Goal: Find specific page/section: Find specific page/section

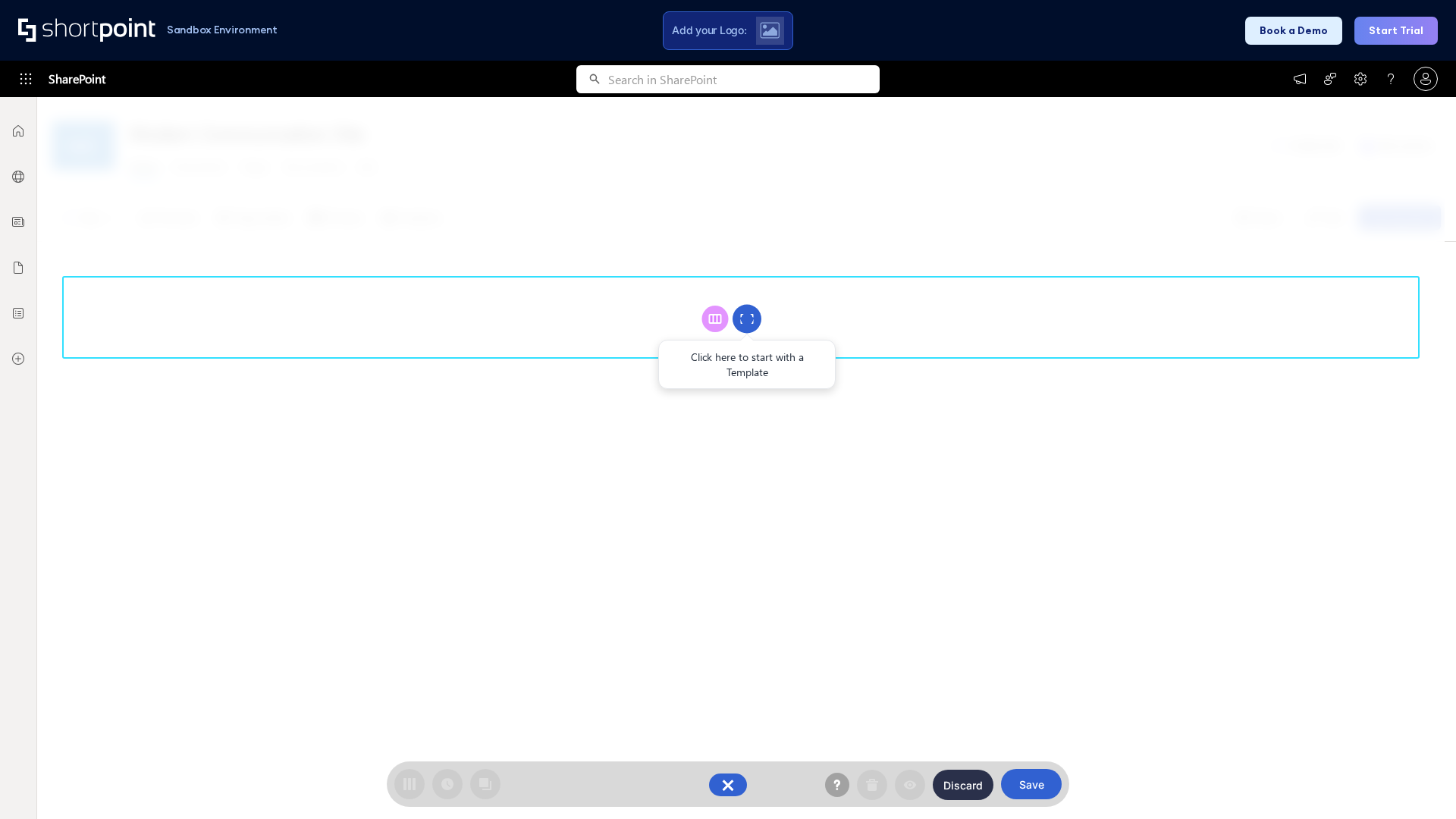
click at [747, 319] on circle at bounding box center [747, 320] width 29 height 29
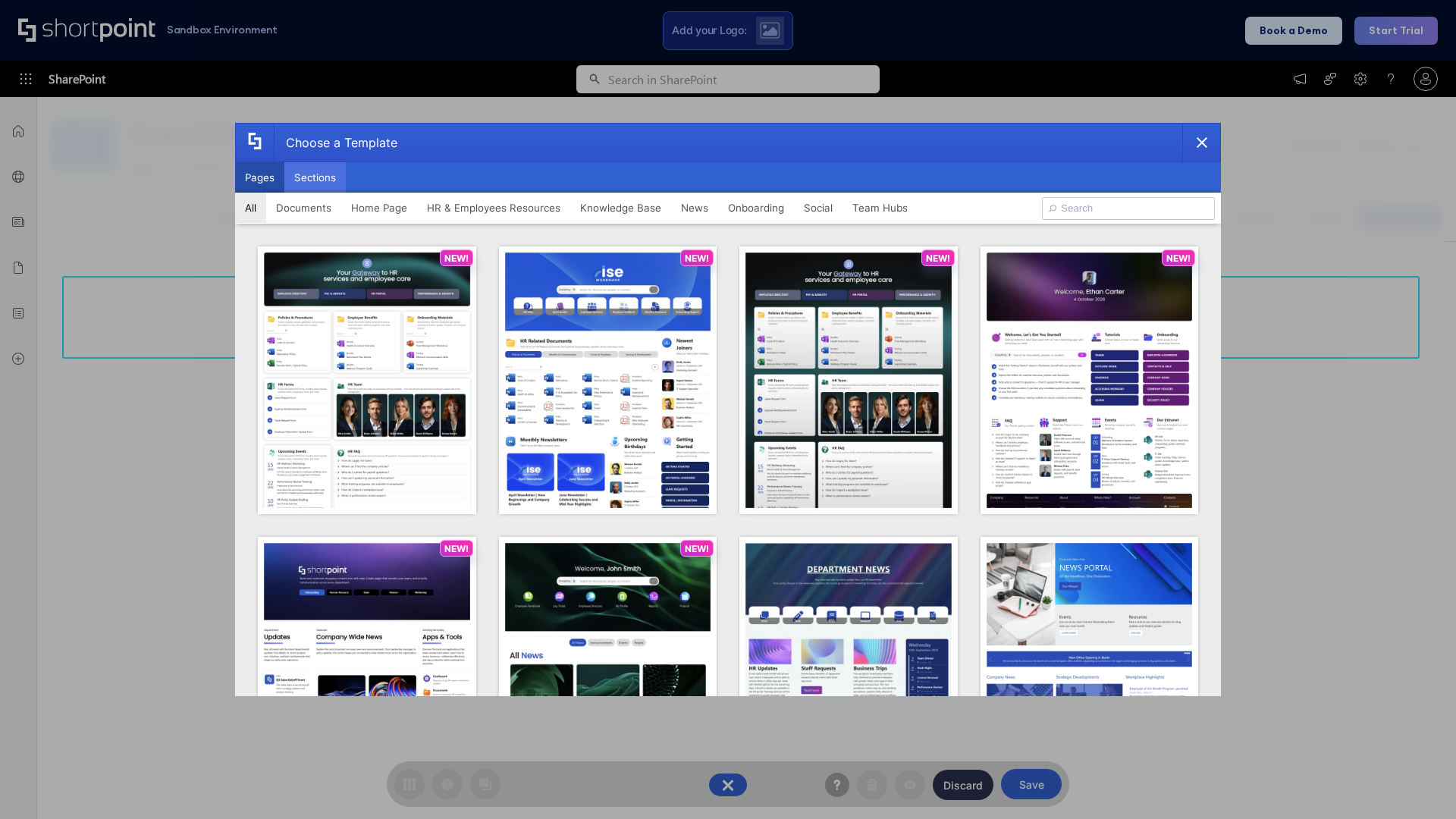
click at [315, 177] on button "Sections" at bounding box center [315, 176] width 61 height 30
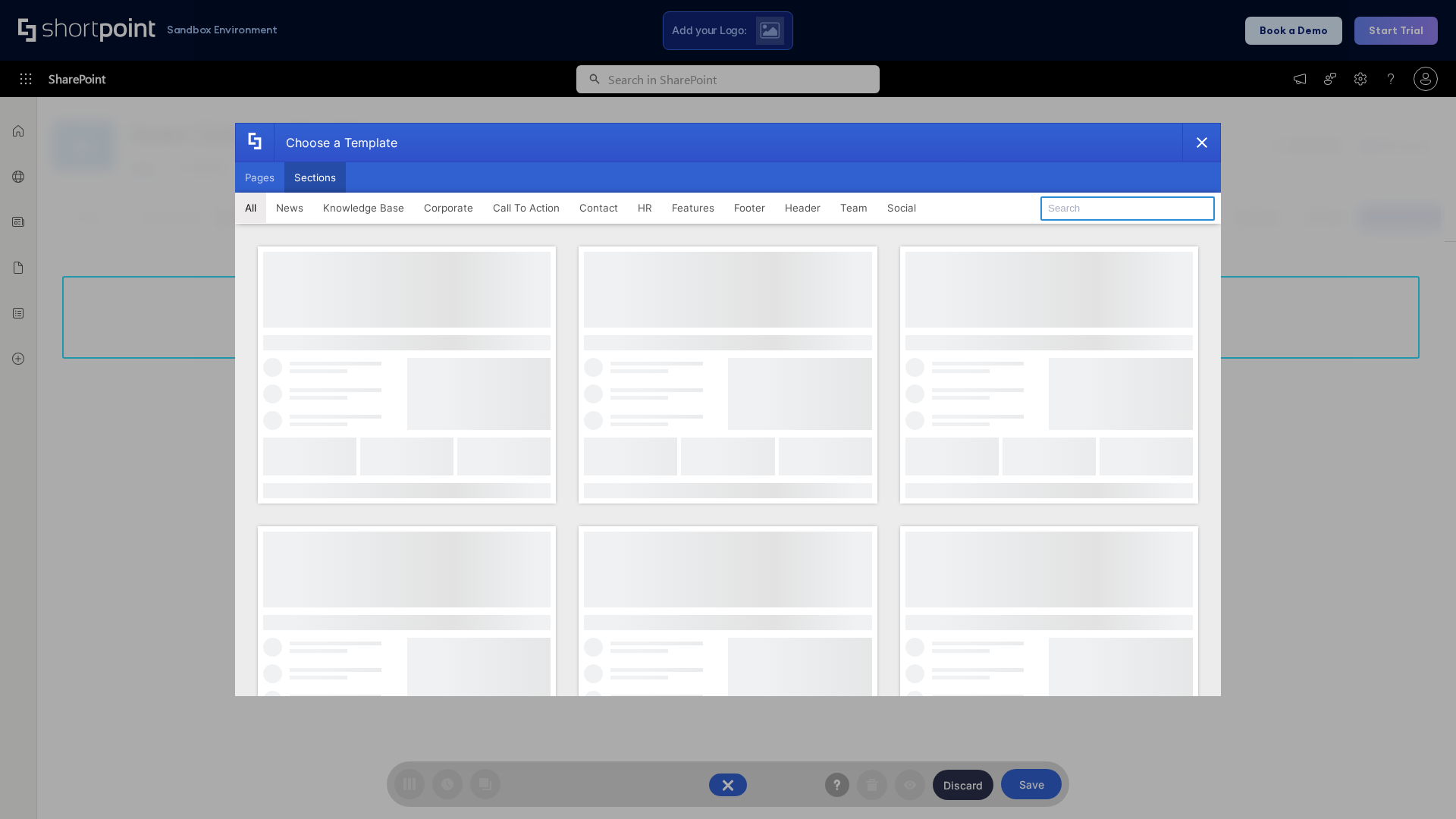
type input "Social News"
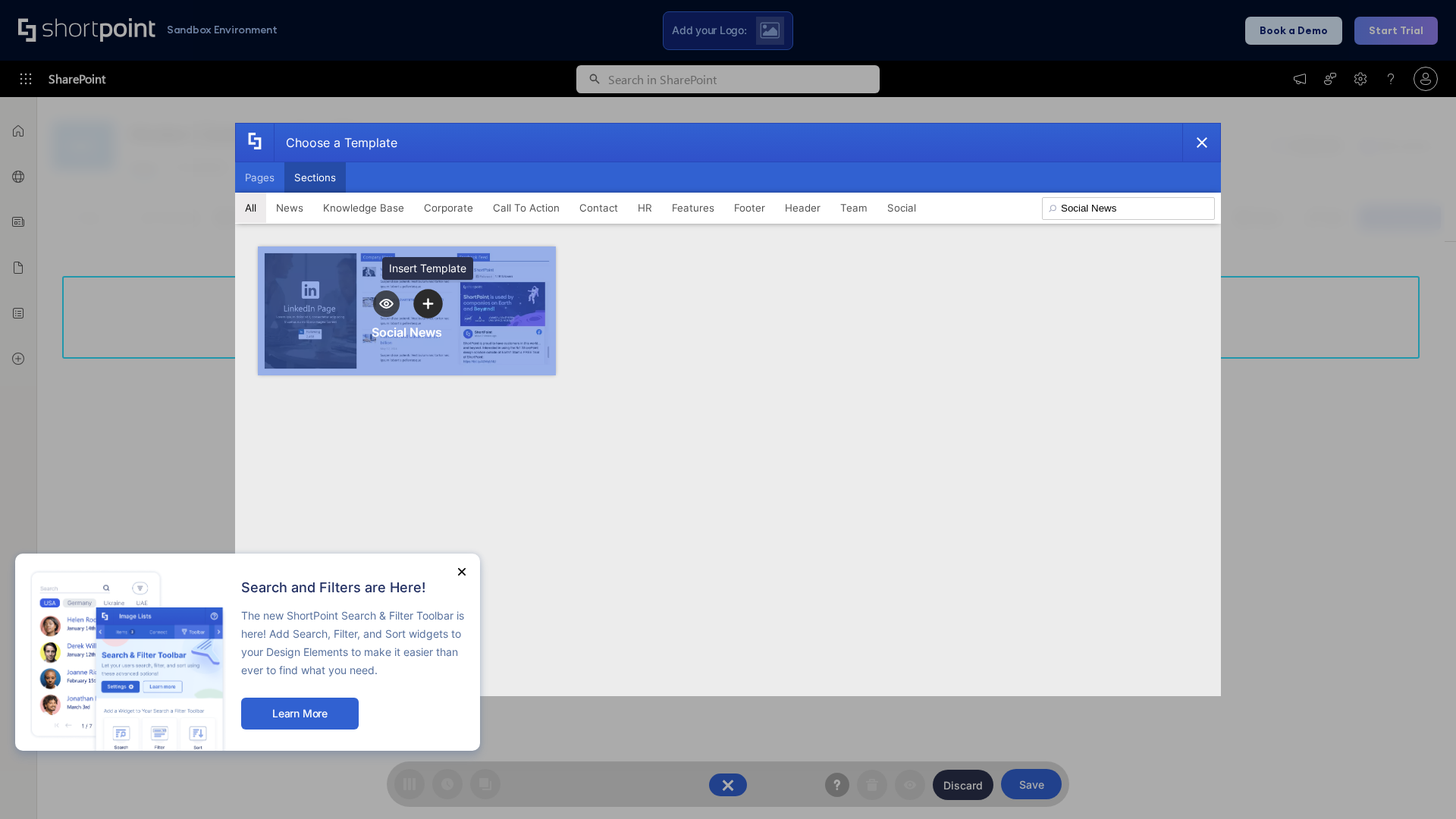
click at [428, 303] on icon "template selector" at bounding box center [427, 303] width 11 height 11
